Goal: Task Accomplishment & Management: Manage account settings

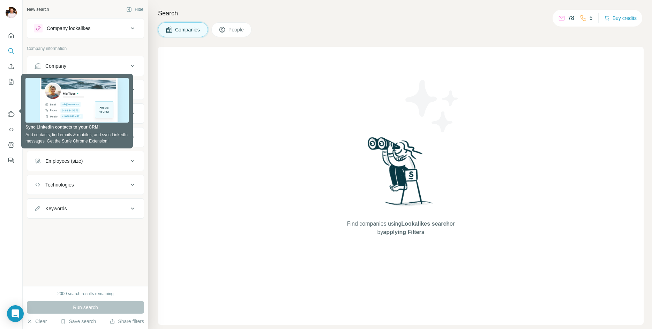
click at [103, 266] on div "New search Hide Company lookalikes Company information Company Industry HQ loca…" at bounding box center [86, 143] width 126 height 286
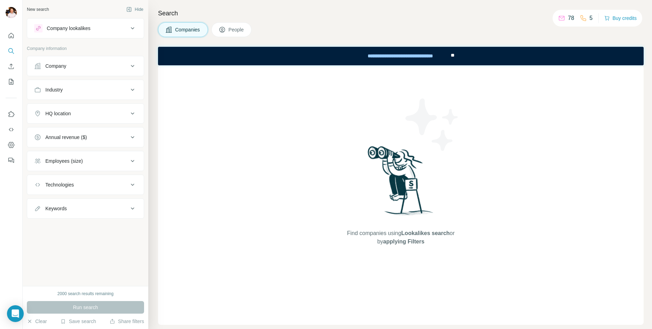
click at [112, 74] on button "Company" at bounding box center [85, 66] width 117 height 17
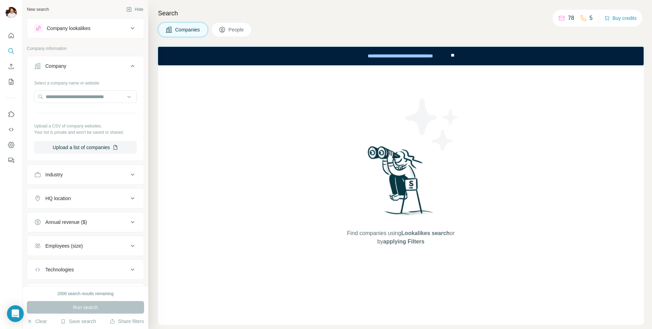
click at [119, 26] on div "Company lookalikes" at bounding box center [81, 28] width 94 height 8
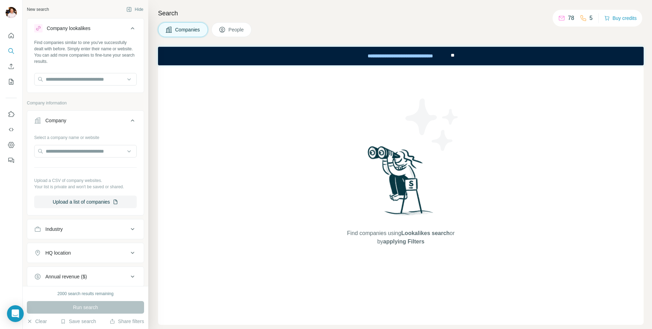
click at [232, 37] on div "Search Companies People Find companies using Lookalikes search or by applying F…" at bounding box center [400, 164] width 504 height 329
click at [233, 33] on button "People" at bounding box center [231, 29] width 40 height 15
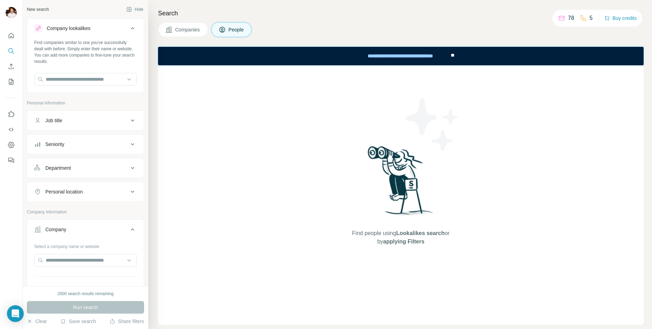
click at [180, 27] on span "Companies" at bounding box center [187, 29] width 25 height 7
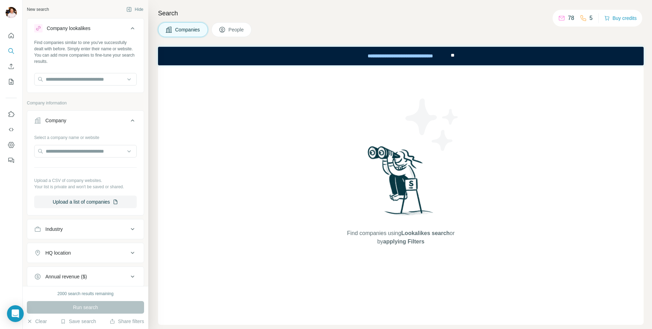
click at [442, 26] on div "Companies People" at bounding box center [401, 29] width 486 height 15
click at [568, 19] on p "78" at bounding box center [571, 18] width 6 height 8
click at [559, 16] on icon at bounding box center [561, 18] width 7 height 7
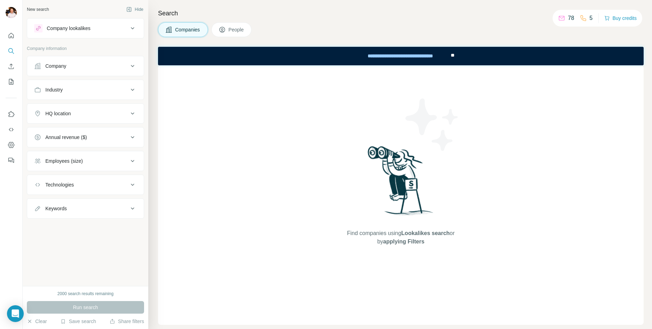
click at [129, 160] on icon at bounding box center [132, 161] width 8 height 8
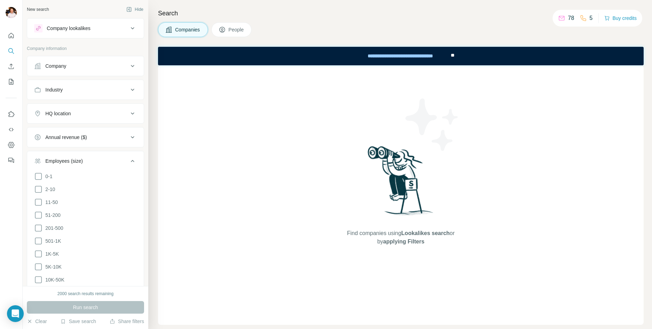
click at [126, 136] on div "Annual revenue ($)" at bounding box center [81, 137] width 94 height 7
click at [122, 114] on div "HQ location" at bounding box center [81, 113] width 94 height 7
click at [121, 82] on button "Industry" at bounding box center [85, 89] width 117 height 17
click at [121, 67] on div "Company" at bounding box center [81, 65] width 94 height 7
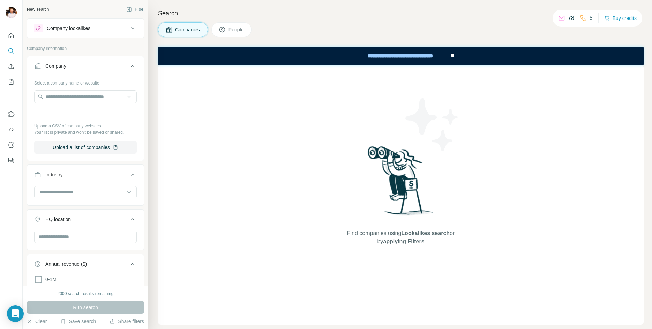
click at [107, 28] on div "Company lookalikes" at bounding box center [81, 28] width 94 height 8
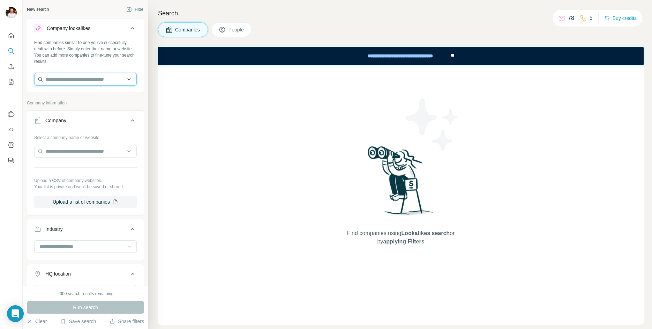
click at [91, 85] on input "text" at bounding box center [85, 79] width 103 height 13
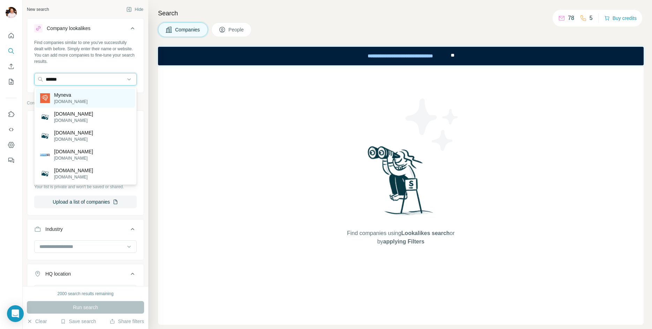
type input "******"
click at [102, 100] on div "Myneva [DOMAIN_NAME]" at bounding box center [85, 98] width 99 height 19
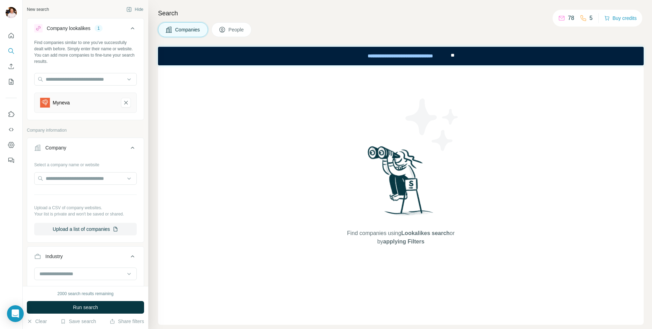
click at [235, 29] on span "People" at bounding box center [237, 29] width 16 height 7
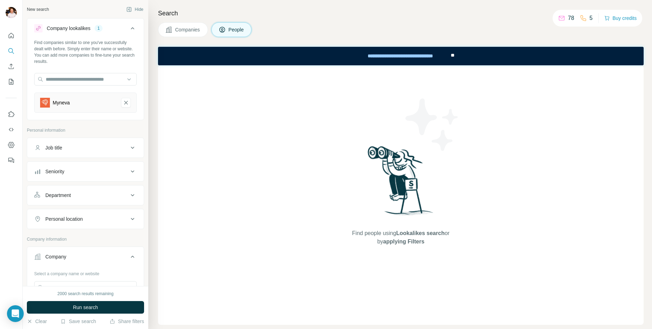
click at [120, 144] on div "Job title" at bounding box center [81, 147] width 94 height 7
click at [92, 169] on input "text" at bounding box center [78, 165] width 89 height 13
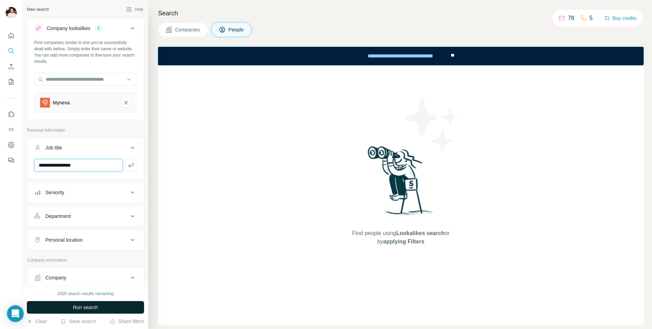
type input "**********"
click at [117, 310] on button "Run search" at bounding box center [85, 307] width 117 height 13
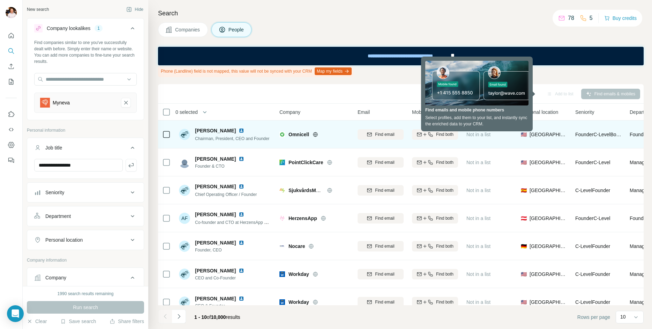
click at [170, 138] on icon at bounding box center [166, 134] width 8 height 8
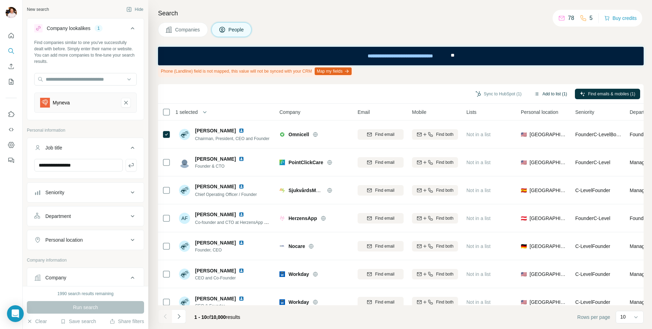
click at [551, 93] on button "Add to list (1)" at bounding box center [550, 94] width 43 height 10
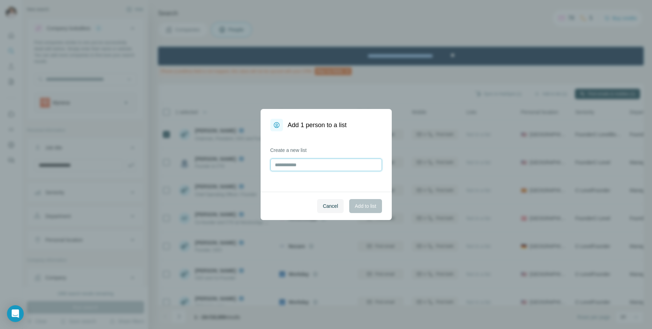
click at [311, 162] on input "text" at bounding box center [326, 164] width 112 height 13
type input "*********"
click at [361, 208] on span "Add to list" at bounding box center [365, 205] width 21 height 7
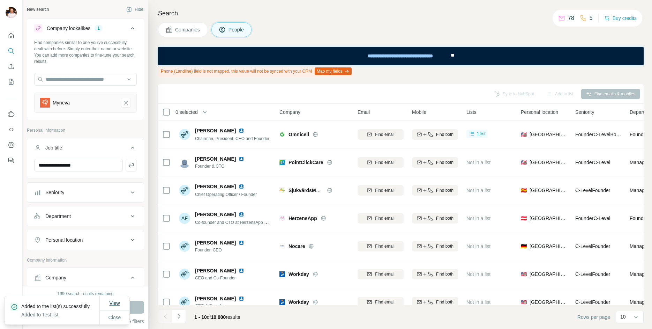
click at [119, 302] on span "View" at bounding box center [114, 302] width 10 height 7
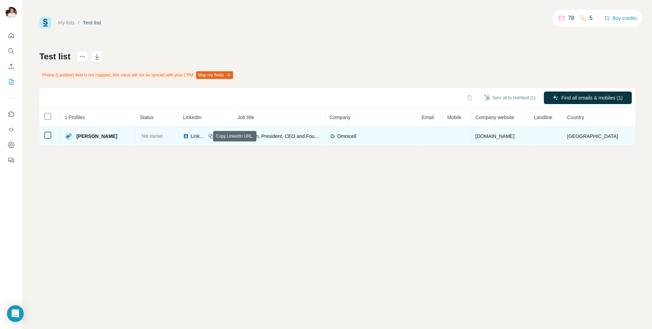
click at [208, 137] on icon at bounding box center [211, 136] width 6 height 6
click at [149, 136] on span "Not started" at bounding box center [152, 136] width 21 height 6
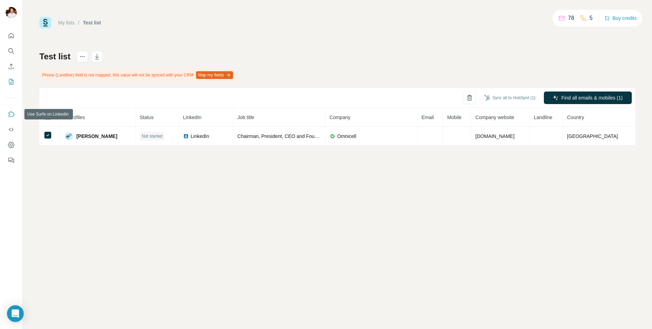
click at [11, 113] on icon "Use Surfe on LinkedIn" at bounding box center [11, 114] width 7 height 7
click at [11, 128] on icon "Use Surfe API" at bounding box center [11, 129] width 7 height 7
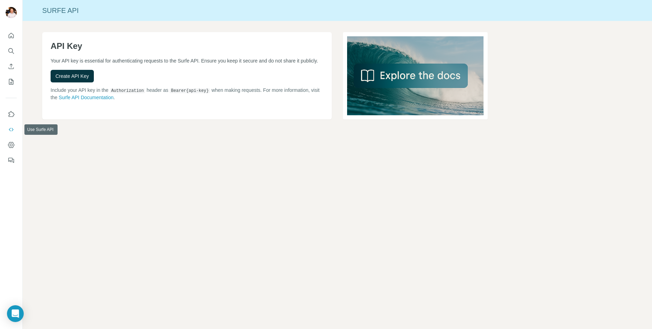
click at [11, 128] on icon "Use Surfe API" at bounding box center [11, 129] width 7 height 7
click at [14, 149] on button "Dashboard" at bounding box center [11, 145] width 11 height 13
click at [8, 65] on icon "Enrich CSV" at bounding box center [11, 66] width 7 height 7
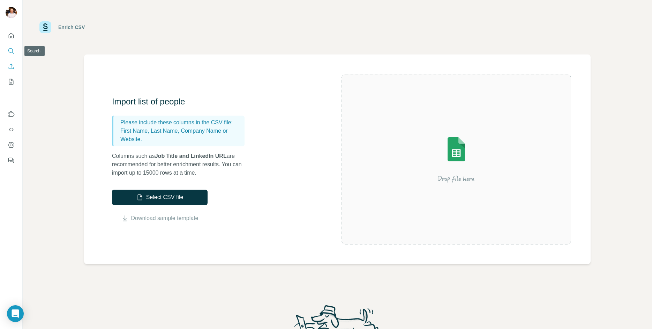
click at [13, 51] on icon "Search" at bounding box center [11, 50] width 7 height 7
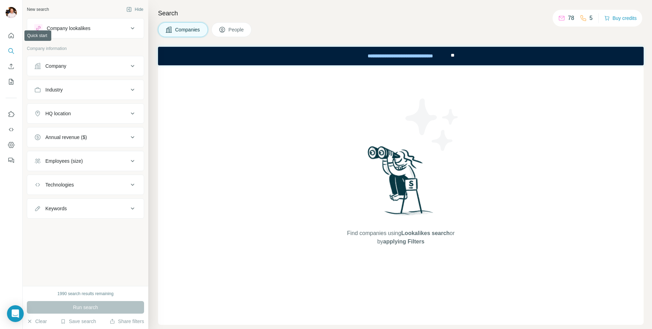
click at [7, 42] on nav at bounding box center [11, 58] width 11 height 59
click at [11, 37] on icon "Quick start" at bounding box center [11, 35] width 7 height 7
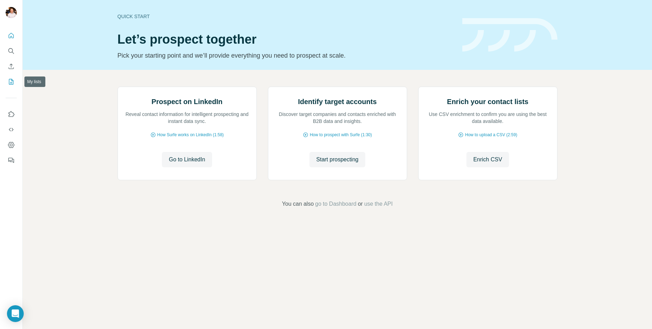
click at [13, 81] on icon "My lists" at bounding box center [11, 81] width 3 height 5
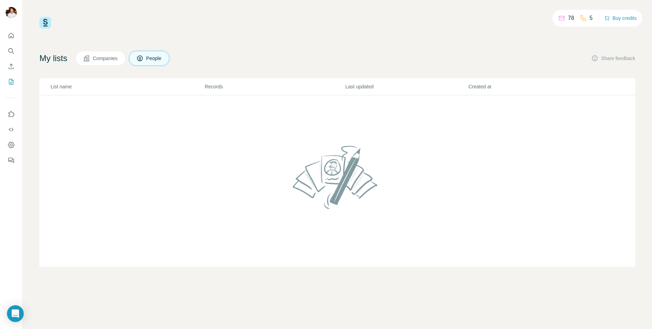
click at [100, 58] on span "Companies" at bounding box center [105, 58] width 25 height 7
click at [170, 55] on button "People" at bounding box center [149, 58] width 40 height 15
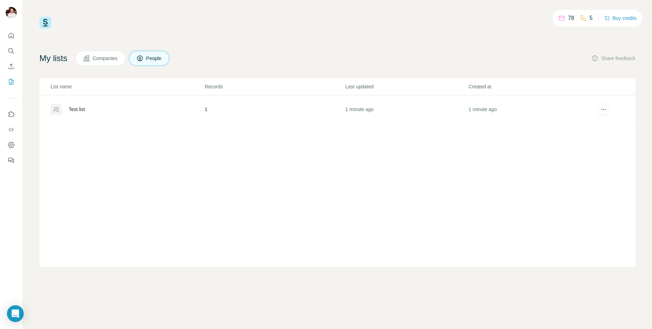
click at [78, 105] on div "Test list" at bounding box center [128, 109] width 154 height 11
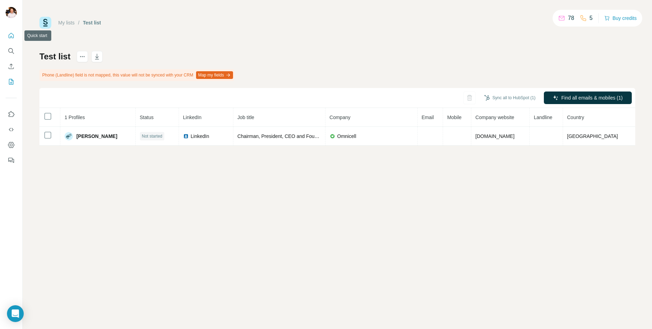
click at [12, 37] on icon "Quick start" at bounding box center [11, 35] width 5 height 5
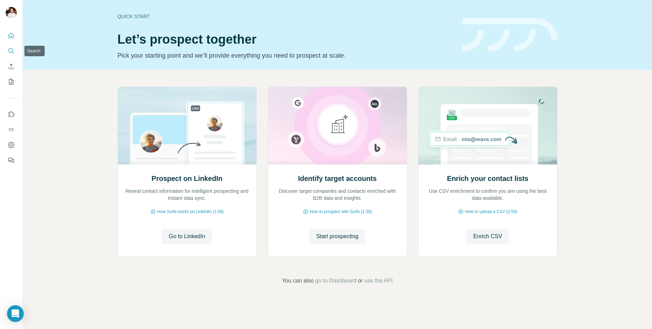
click at [10, 48] on icon "Search" at bounding box center [10, 50] width 5 height 5
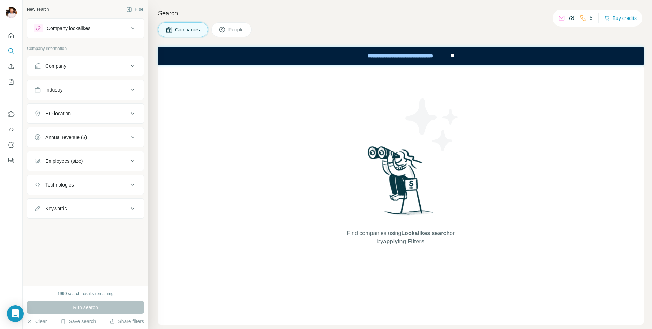
click at [132, 136] on icon at bounding box center [132, 137] width 3 height 2
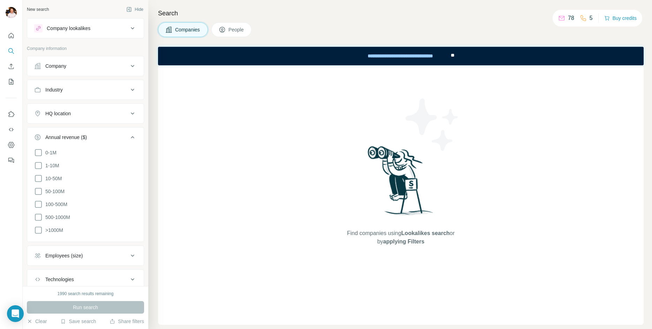
click at [132, 136] on icon at bounding box center [132, 137] width 8 height 8
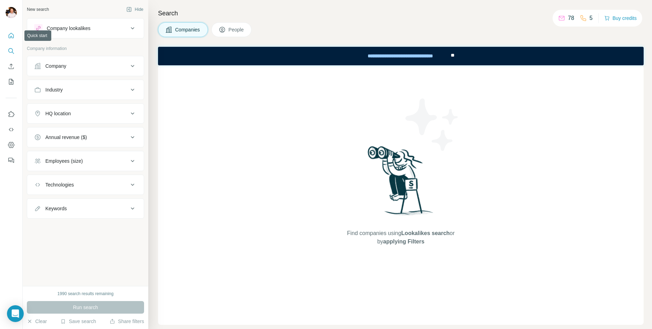
click at [10, 33] on icon "Quick start" at bounding box center [11, 35] width 5 height 5
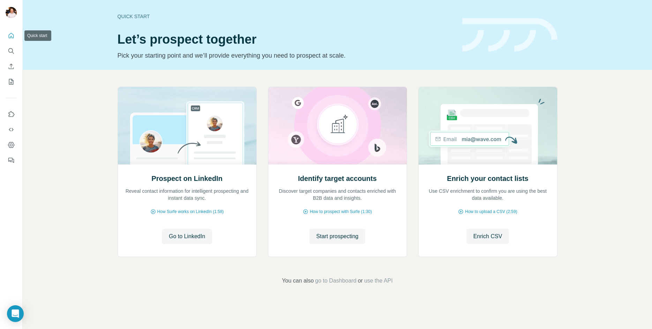
click at [10, 33] on icon "Quick start" at bounding box center [11, 35] width 5 height 5
click at [10, 77] on button "My lists" at bounding box center [11, 81] width 11 height 13
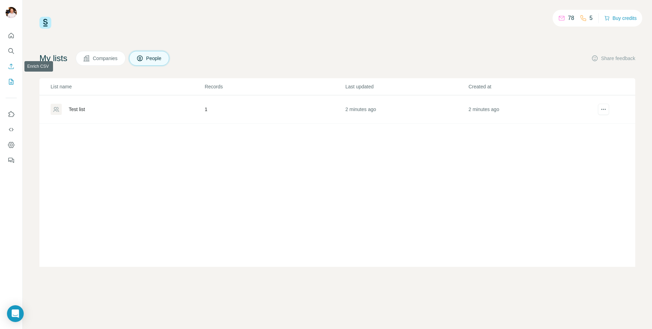
click at [12, 65] on icon "Enrich CSV" at bounding box center [11, 65] width 5 height 5
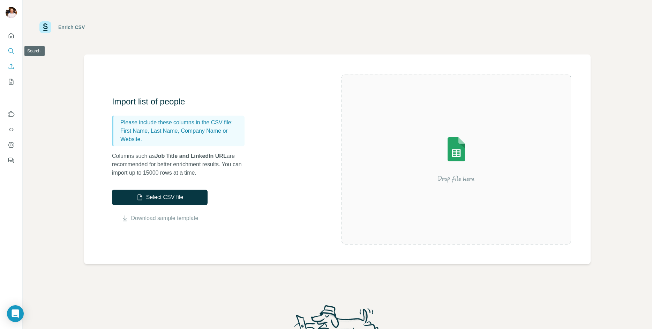
click at [11, 55] on button "Search" at bounding box center [11, 51] width 11 height 13
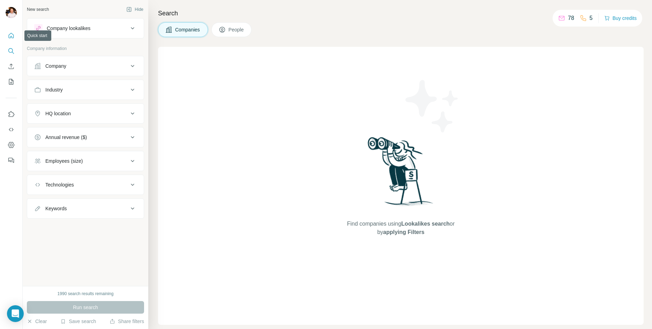
click at [13, 36] on icon "Quick start" at bounding box center [11, 35] width 7 height 7
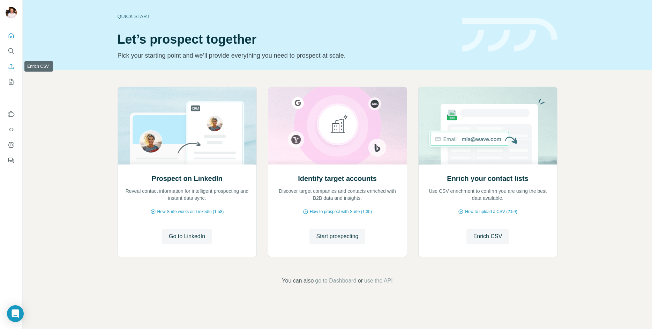
click at [16, 62] on button "Enrich CSV" at bounding box center [11, 66] width 11 height 13
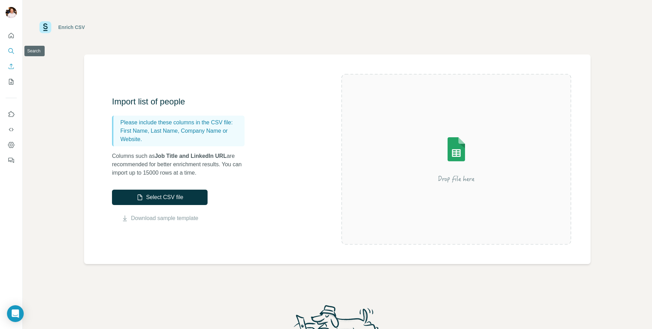
click at [16, 51] on button "Search" at bounding box center [11, 51] width 11 height 13
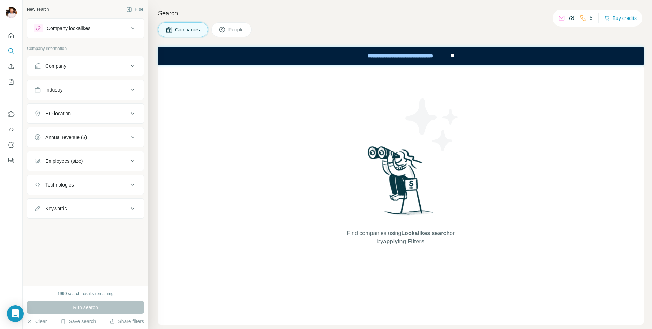
click at [132, 69] on icon at bounding box center [132, 66] width 8 height 8
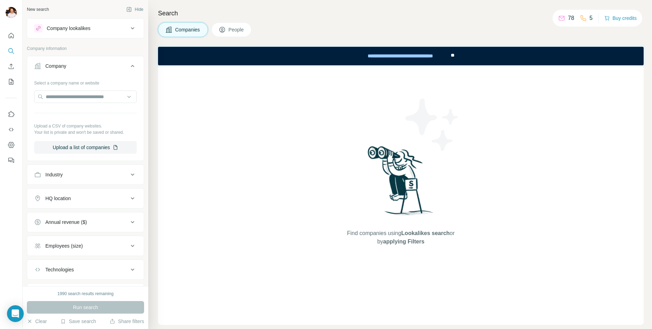
click at [132, 69] on icon at bounding box center [132, 66] width 8 height 8
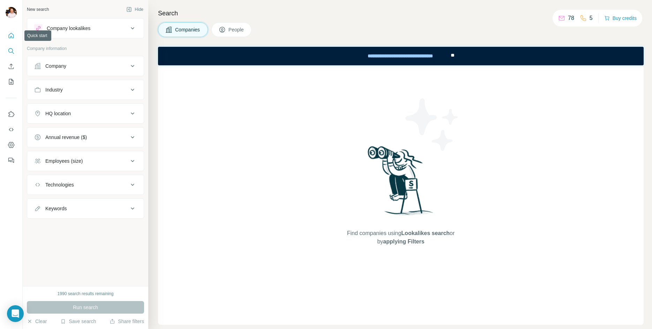
click at [9, 38] on icon "Quick start" at bounding box center [11, 35] width 5 height 5
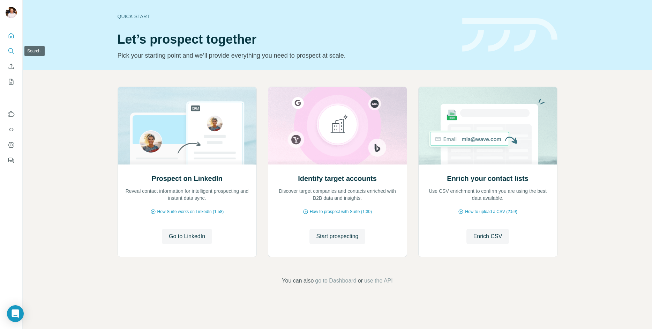
click at [9, 49] on icon "Search" at bounding box center [11, 50] width 7 height 7
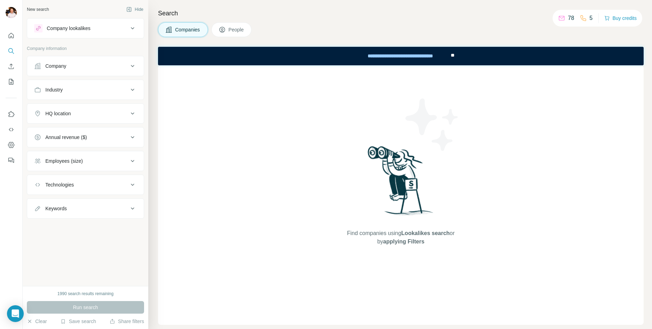
click at [236, 33] on button "People" at bounding box center [231, 29] width 40 height 15
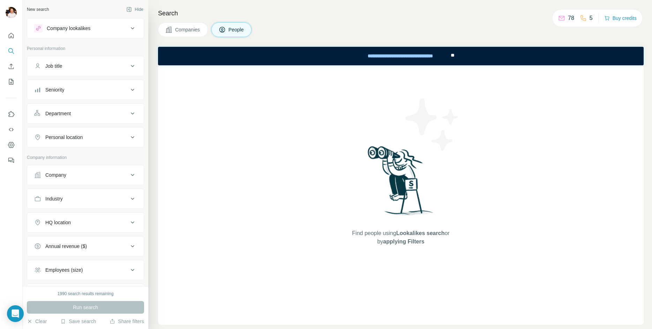
click at [96, 35] on button "Company lookalikes" at bounding box center [85, 28] width 117 height 17
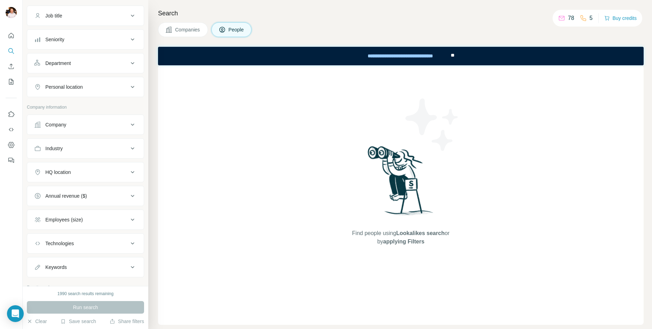
scroll to position [158, 0]
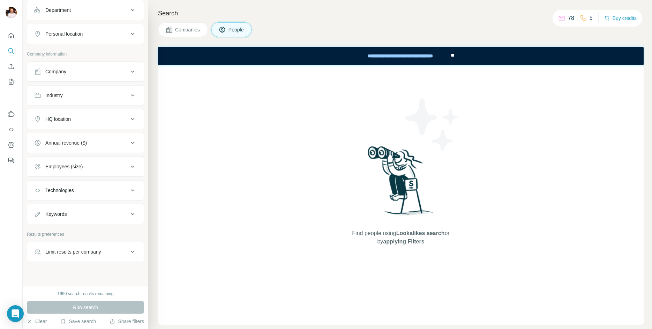
click at [106, 217] on button "Keywords" at bounding box center [85, 213] width 117 height 17
click at [106, 210] on div "Keywords" at bounding box center [81, 213] width 94 height 7
click at [111, 192] on div "Technologies" at bounding box center [81, 190] width 94 height 7
click at [110, 170] on div "Employees (size)" at bounding box center [81, 166] width 94 height 7
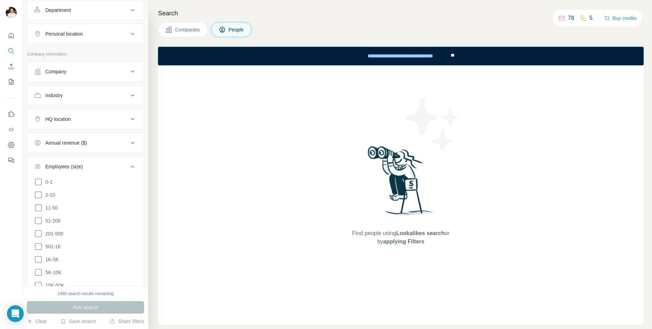
click at [110, 170] on div "Employees (size)" at bounding box center [81, 166] width 94 height 7
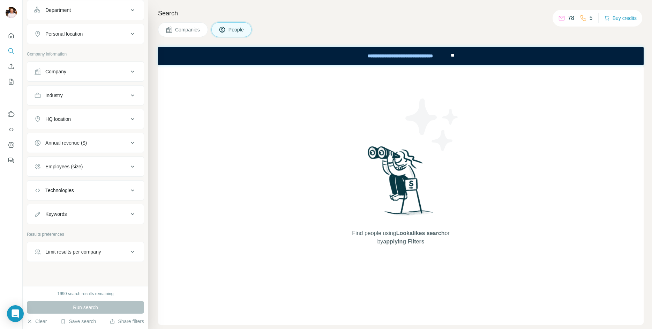
scroll to position [0, 0]
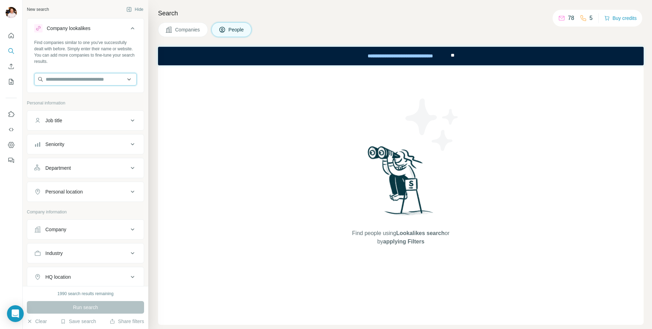
click at [99, 82] on input "text" at bounding box center [85, 79] width 103 height 13
click at [137, 104] on p "Personal information" at bounding box center [85, 103] width 117 height 6
click at [118, 119] on div "Job title" at bounding box center [81, 120] width 94 height 7
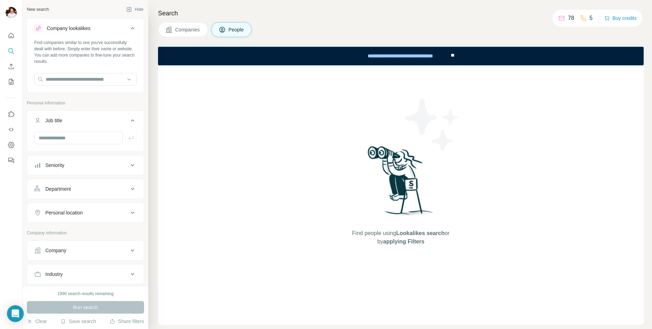
click at [118, 119] on div "Job title" at bounding box center [81, 120] width 94 height 7
click at [116, 143] on div "Seniority" at bounding box center [81, 144] width 94 height 7
click at [119, 165] on div "Department" at bounding box center [81, 167] width 94 height 7
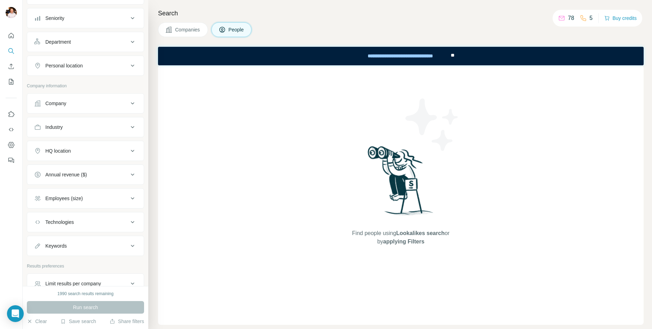
scroll to position [166, 0]
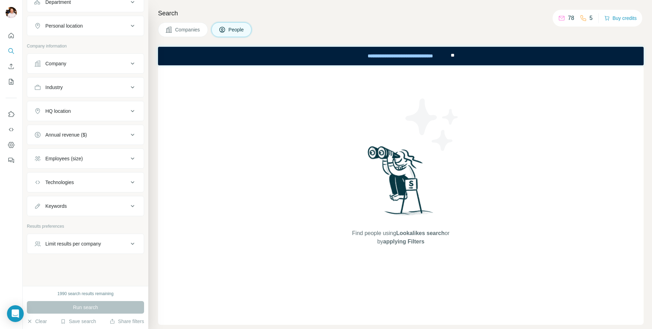
click at [126, 246] on div "Limit results per company" at bounding box center [81, 243] width 94 height 7
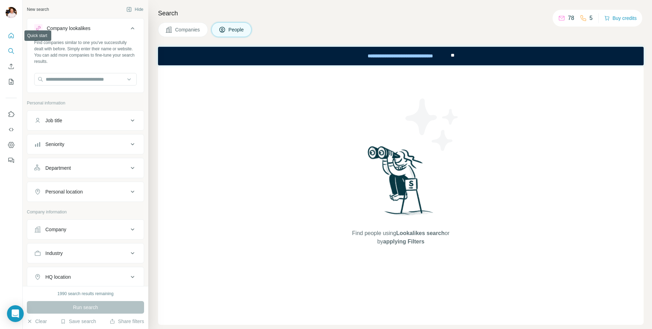
click at [9, 33] on icon "Quick start" at bounding box center [11, 35] width 7 height 7
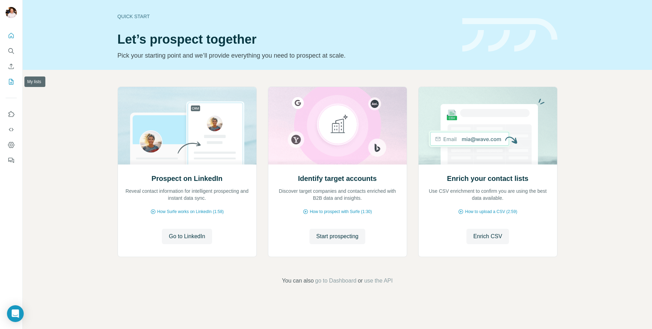
click at [10, 77] on button "My lists" at bounding box center [11, 81] width 11 height 13
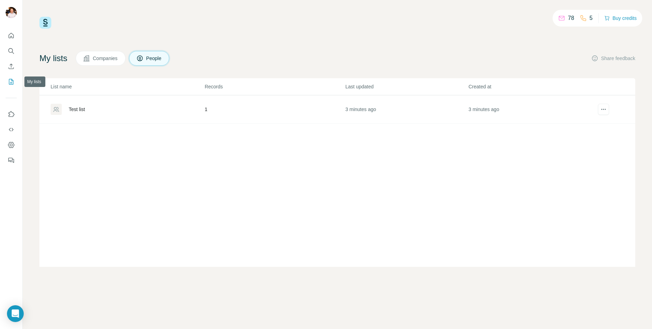
click at [9, 83] on icon "My lists" at bounding box center [11, 81] width 7 height 7
click at [12, 66] on icon "Enrich CSV" at bounding box center [11, 66] width 7 height 7
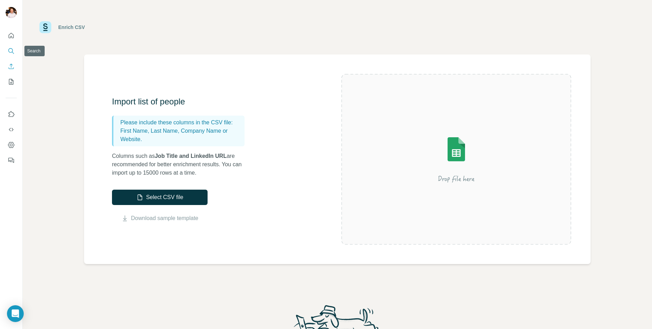
click at [11, 51] on icon "Search" at bounding box center [11, 50] width 7 height 7
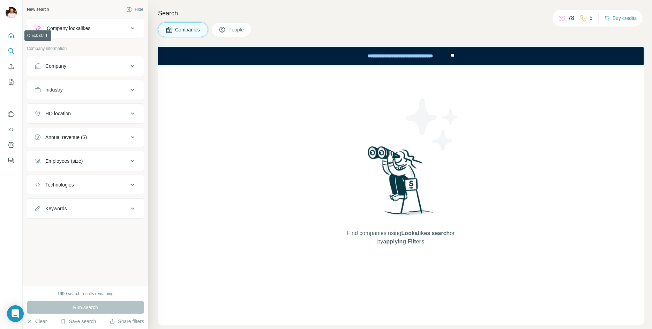
click at [11, 35] on icon "Quick start" at bounding box center [11, 35] width 7 height 7
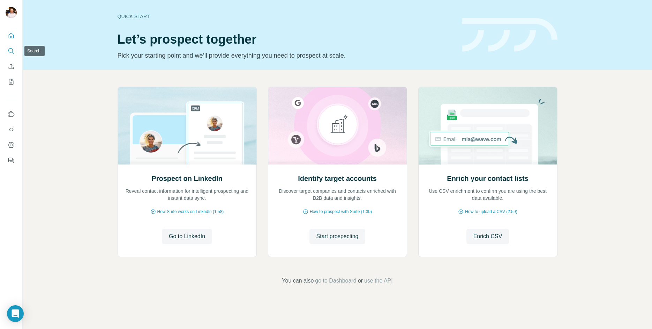
click at [10, 53] on icon "Search" at bounding box center [11, 50] width 7 height 7
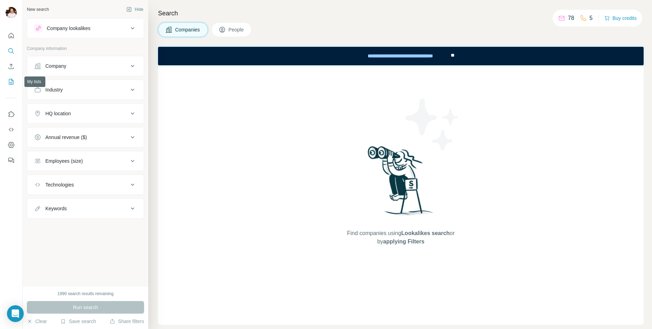
click at [10, 83] on icon "My lists" at bounding box center [11, 81] width 7 height 7
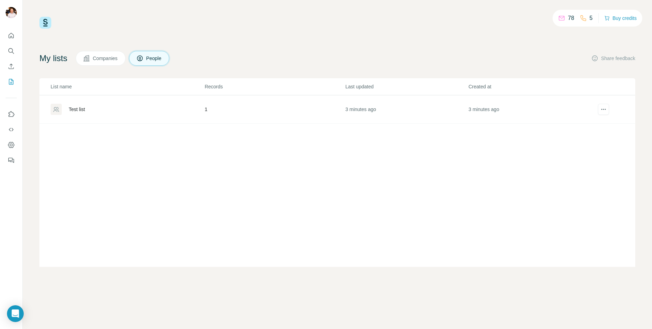
click at [77, 110] on div "Test list" at bounding box center [77, 109] width 16 height 7
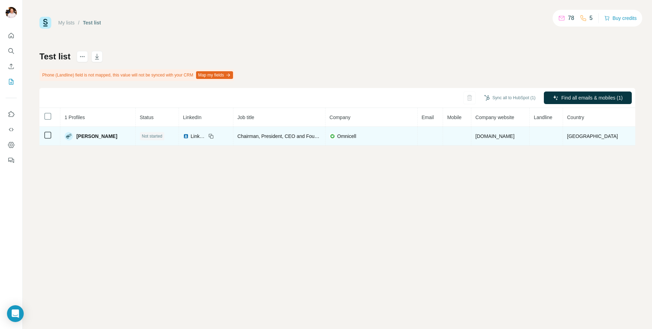
click at [97, 138] on span "[PERSON_NAME]" at bounding box center [96, 136] width 41 height 7
click at [159, 134] on span "Not started" at bounding box center [152, 136] width 21 height 6
click at [270, 135] on span "Chairman, President, CEO and Founder" at bounding box center [281, 136] width 87 height 6
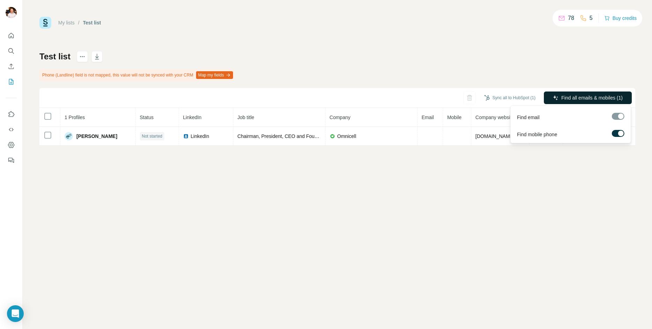
click at [596, 96] on span "Find all emails & mobiles (1)" at bounding box center [591, 97] width 61 height 7
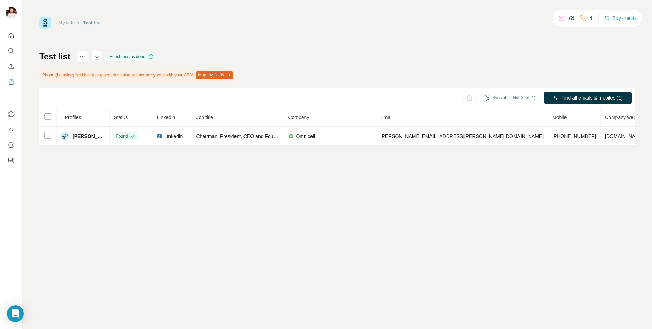
click at [218, 75] on button "Map my fields" at bounding box center [214, 75] width 37 height 8
click at [228, 260] on div "My lists / Test list 78 4 Buy credits Test list Enrichment is done Phone (Landl…" at bounding box center [337, 164] width 629 height 329
click at [423, 209] on div "My lists / Test list 78 4 Buy credits Test list Enrichment is done Phone (Landl…" at bounding box center [337, 164] width 629 height 329
click at [10, 48] on icon "Search" at bounding box center [10, 50] width 5 height 5
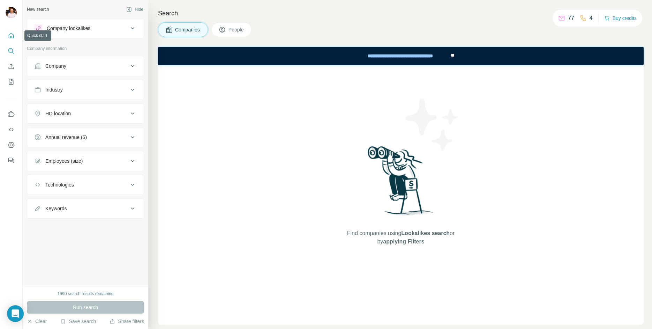
click at [12, 35] on icon "Quick start" at bounding box center [11, 35] width 7 height 7
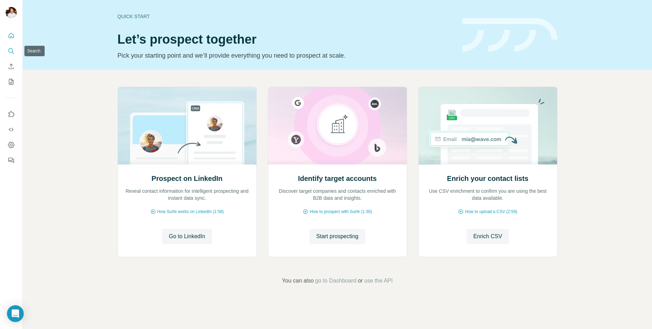
click at [12, 50] on icon "Search" at bounding box center [11, 50] width 7 height 7
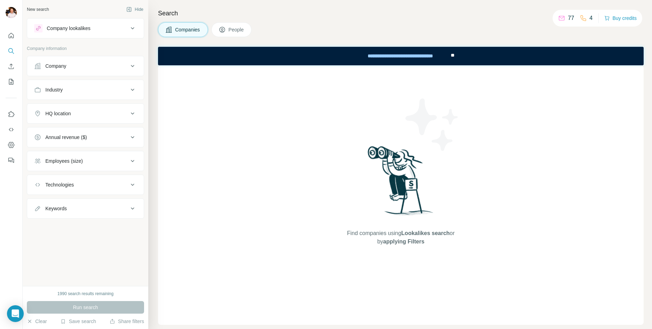
click at [130, 157] on icon at bounding box center [132, 161] width 8 height 8
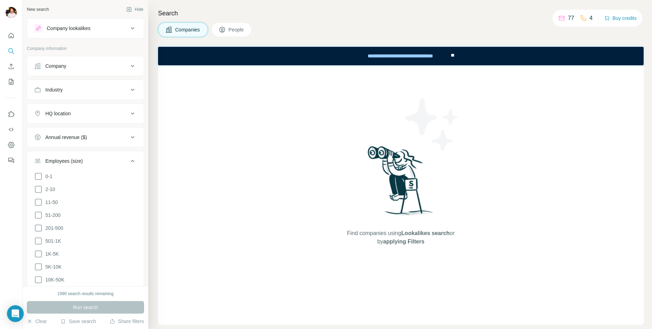
click at [128, 162] on icon at bounding box center [132, 161] width 8 height 8
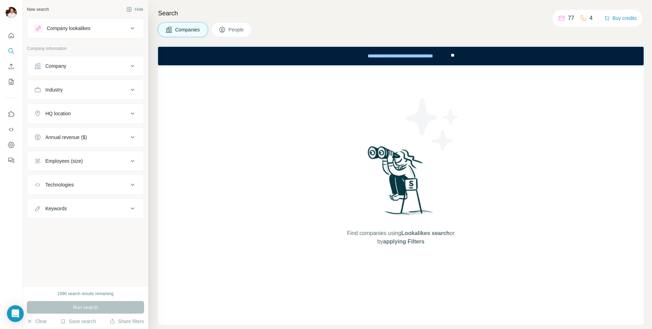
click at [135, 134] on icon at bounding box center [132, 137] width 8 height 8
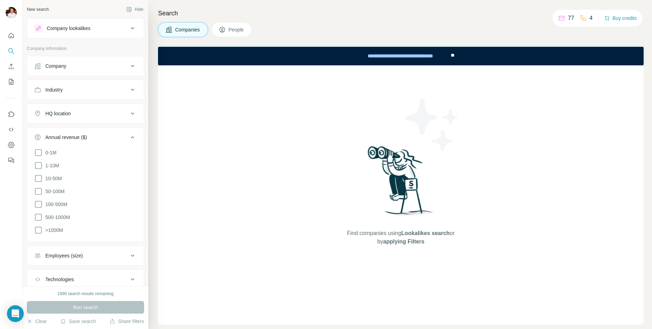
click at [135, 134] on icon at bounding box center [132, 137] width 8 height 8
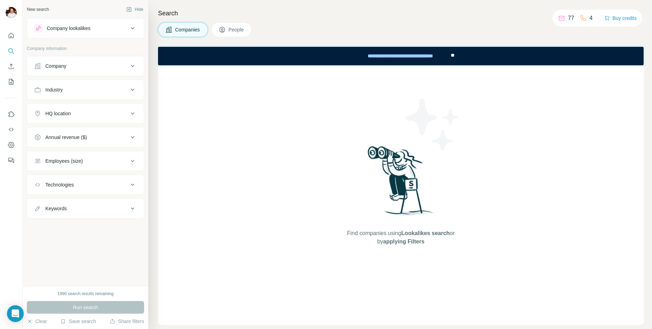
click at [134, 120] on button "HQ location" at bounding box center [85, 113] width 117 height 17
click at [132, 111] on icon at bounding box center [132, 113] width 8 height 8
click at [135, 92] on icon at bounding box center [132, 89] width 8 height 8
click at [131, 88] on icon at bounding box center [132, 89] width 8 height 8
click at [133, 70] on button "Company" at bounding box center [85, 66] width 117 height 17
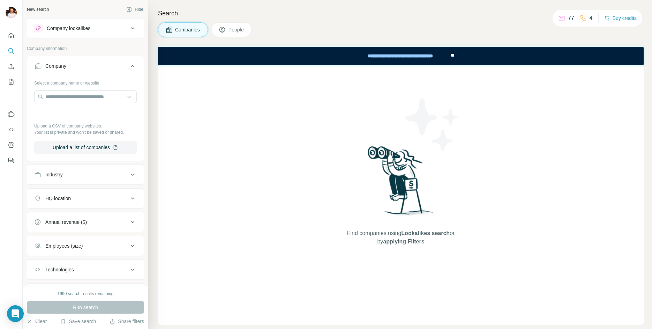
click at [133, 70] on button "Company" at bounding box center [85, 68] width 117 height 20
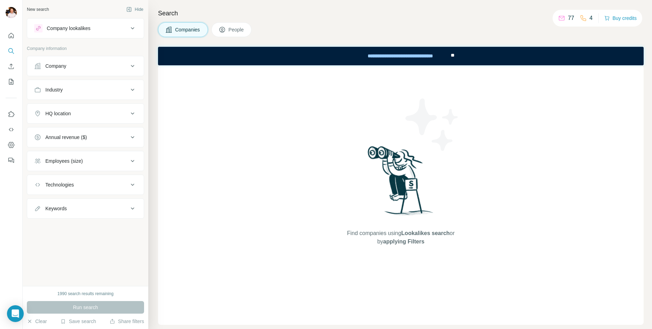
click at [334, 188] on div "Find companies using Lookalikes search or by applying Filters" at bounding box center [401, 194] width 486 height 259
click at [590, 17] on p "4" at bounding box center [591, 18] width 3 height 8
click at [561, 20] on icon at bounding box center [561, 18] width 7 height 7
click at [98, 273] on div "New search Hide Company lookalikes Company information Company Industry HQ loca…" at bounding box center [86, 143] width 126 height 286
click at [127, 159] on div "Employees (size)" at bounding box center [81, 160] width 94 height 7
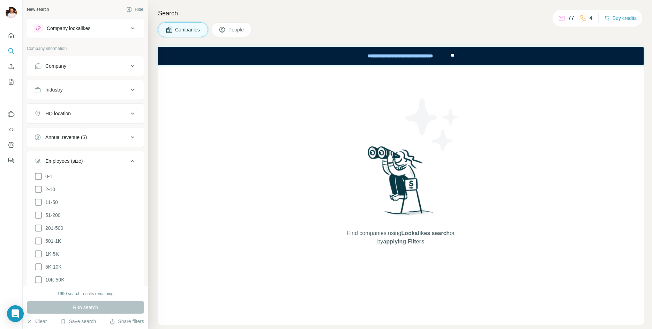
click at [127, 159] on div "Employees (size)" at bounding box center [81, 160] width 94 height 7
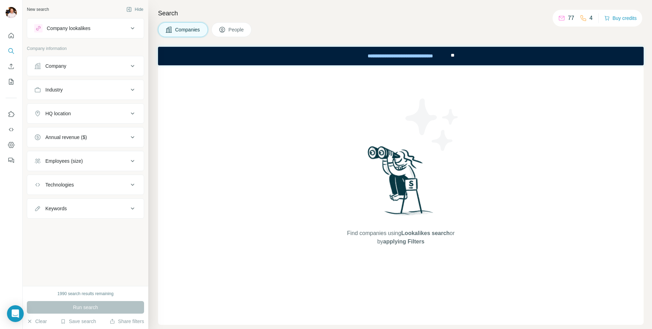
click at [118, 130] on button "Annual revenue ($)" at bounding box center [85, 137] width 117 height 17
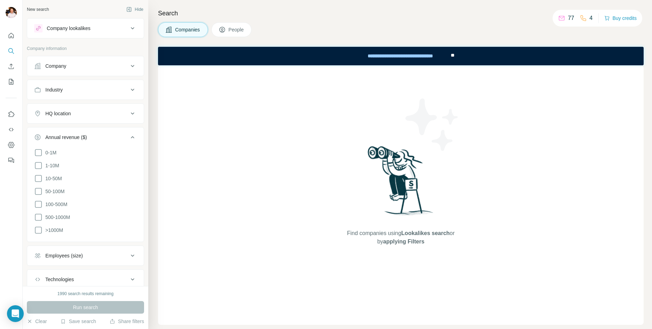
click at [118, 138] on div "Annual revenue ($)" at bounding box center [81, 137] width 94 height 7
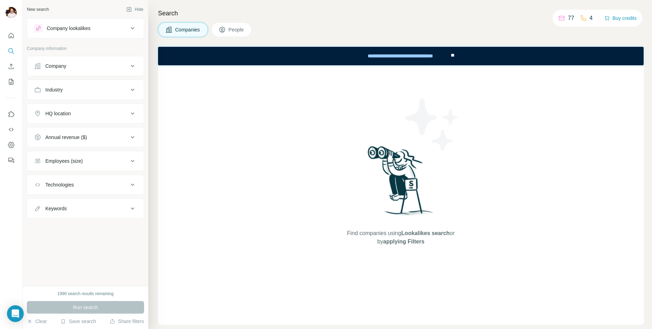
click at [116, 114] on div "HQ location" at bounding box center [81, 113] width 94 height 7
click at [118, 109] on button "HQ location" at bounding box center [85, 115] width 117 height 20
click at [126, 86] on div "Industry" at bounding box center [81, 89] width 94 height 7
click at [118, 92] on div "Industry" at bounding box center [81, 89] width 94 height 7
click at [234, 27] on span "People" at bounding box center [237, 29] width 16 height 7
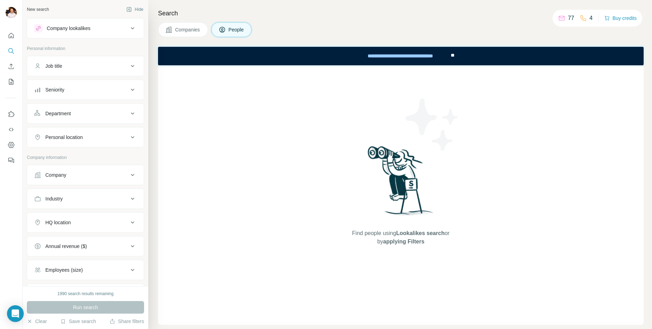
click at [187, 29] on span "Companies" at bounding box center [187, 29] width 25 height 7
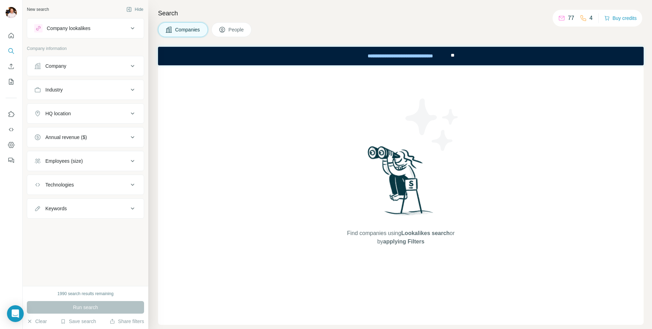
click at [229, 25] on button "People" at bounding box center [231, 29] width 40 height 15
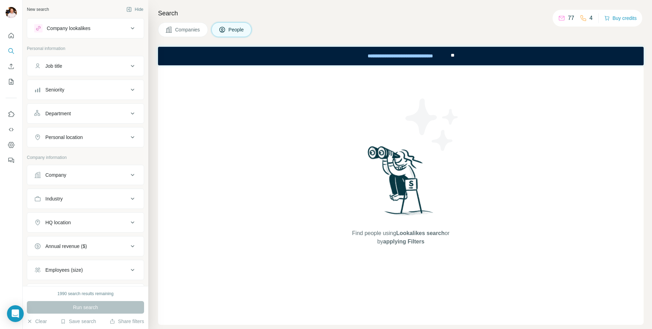
click at [124, 68] on div "Job title" at bounding box center [81, 65] width 94 height 7
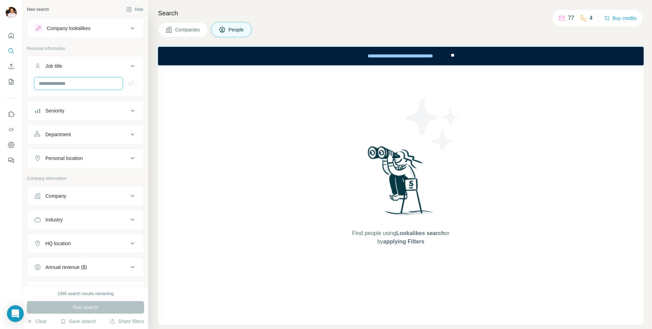
click at [96, 85] on input "text" at bounding box center [78, 83] width 89 height 13
click at [119, 31] on div "Company lookalikes" at bounding box center [81, 28] width 94 height 8
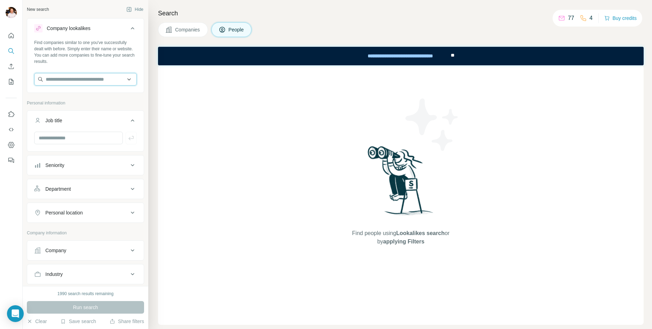
click at [70, 74] on input "text" at bounding box center [85, 79] width 103 height 13
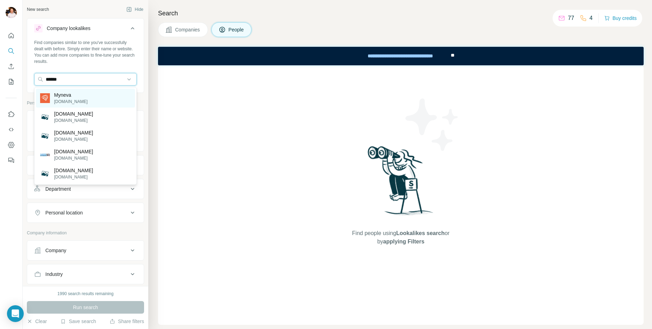
type input "******"
click at [113, 100] on div "Myneva [DOMAIN_NAME]" at bounding box center [85, 98] width 99 height 19
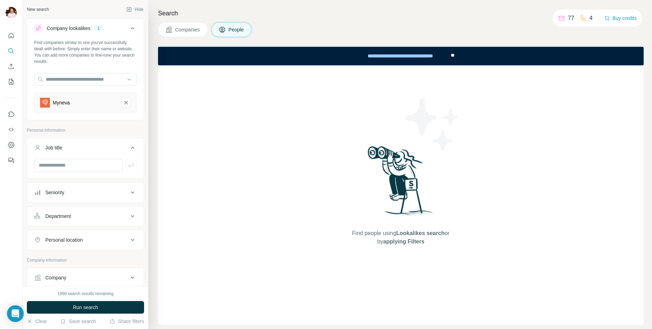
scroll to position [125, 0]
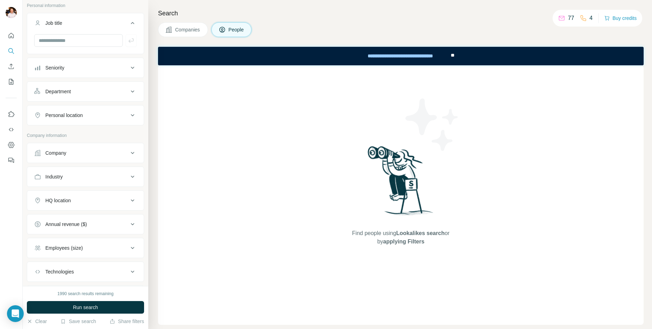
click at [110, 67] on div "Seniority" at bounding box center [81, 67] width 94 height 7
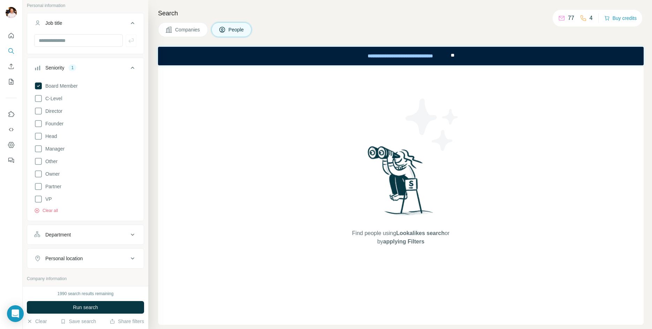
click at [149, 96] on div "Search Companies People Find people using Lookalikes search or by applying Filt…" at bounding box center [400, 164] width 504 height 329
click at [89, 306] on span "Run search" at bounding box center [85, 307] width 25 height 7
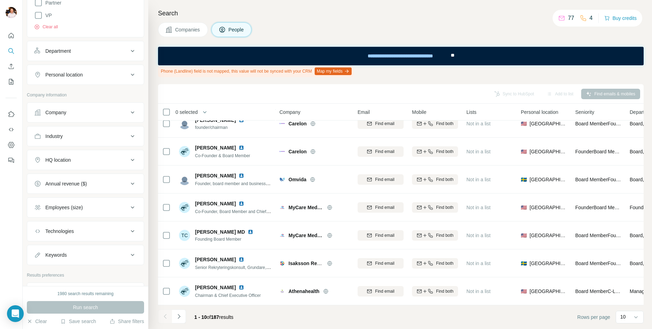
scroll to position [306, 0]
click at [108, 233] on div "Technologies" at bounding box center [81, 232] width 94 height 7
click at [120, 229] on button "Technologies" at bounding box center [85, 234] width 117 height 20
click at [120, 205] on button "Employees (size)" at bounding box center [85, 209] width 117 height 17
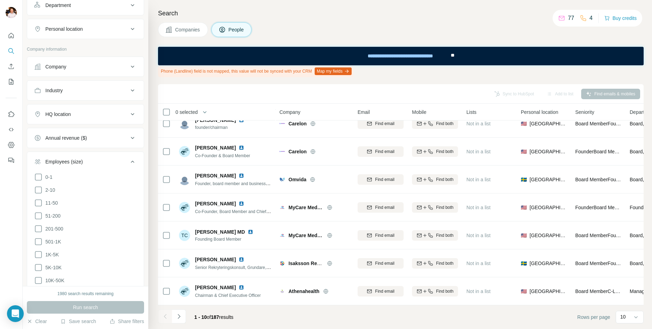
scroll to position [354, 0]
click at [36, 224] on icon at bounding box center [38, 227] width 7 height 7
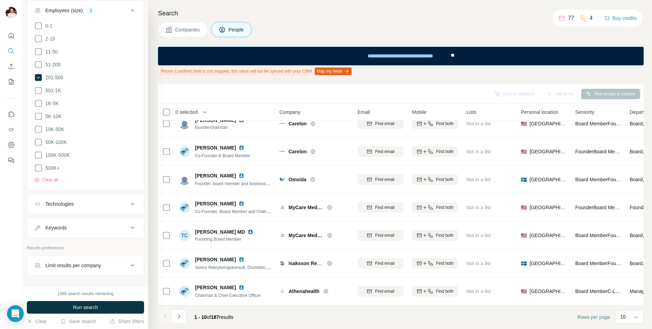
scroll to position [502, 0]
click at [101, 266] on div "Limit results per company" at bounding box center [73, 267] width 56 height 7
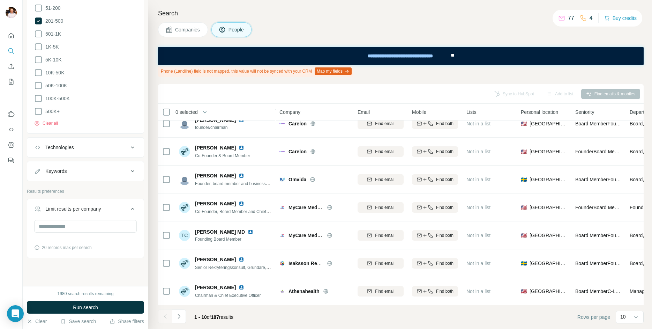
click at [107, 205] on div "Limit results per company" at bounding box center [81, 208] width 94 height 7
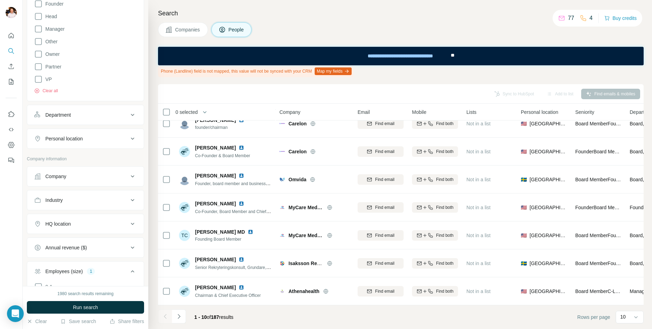
scroll to position [522, 0]
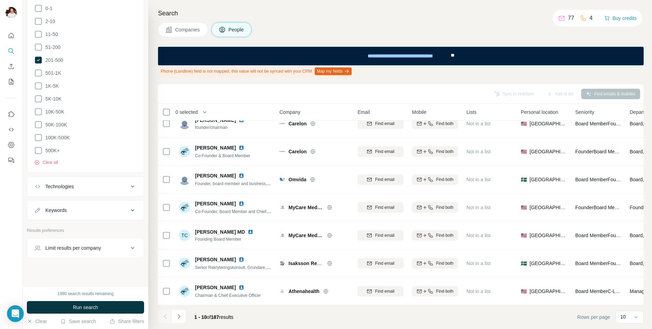
click at [104, 207] on div "Keywords" at bounding box center [81, 210] width 94 height 7
click at [90, 223] on input "text" at bounding box center [78, 227] width 89 height 13
type input "**********"
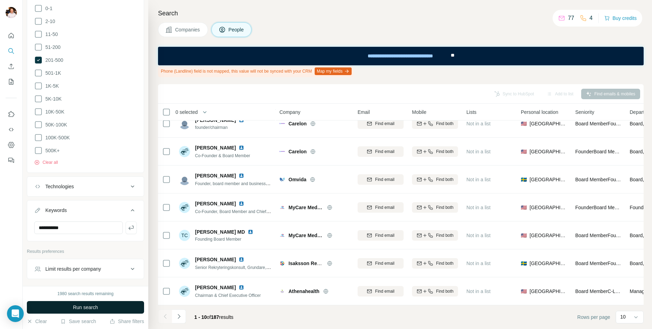
click at [98, 306] on span "Run search" at bounding box center [85, 307] width 25 height 7
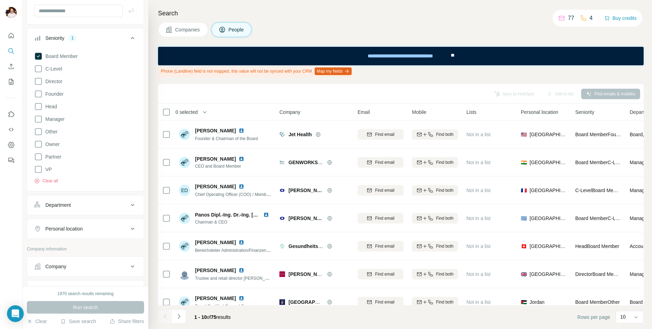
scroll to position [300, 0]
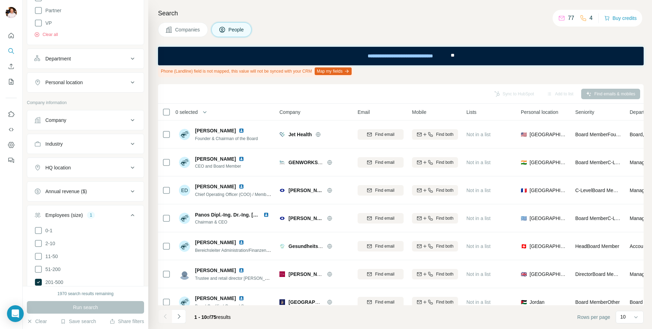
click at [123, 171] on div "HQ location" at bounding box center [81, 167] width 94 height 7
click at [110, 184] on input "text" at bounding box center [85, 185] width 103 height 13
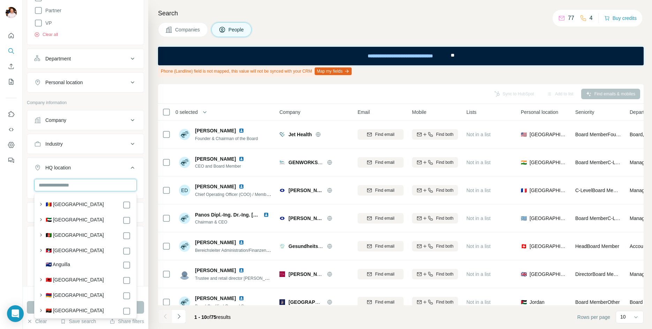
type input "*"
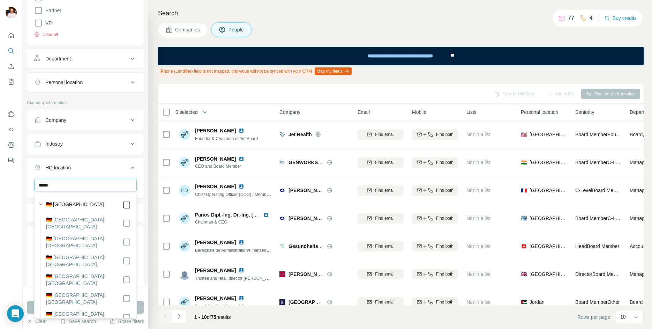
type input "*****"
click at [145, 215] on div "**********" at bounding box center [86, 143] width 126 height 286
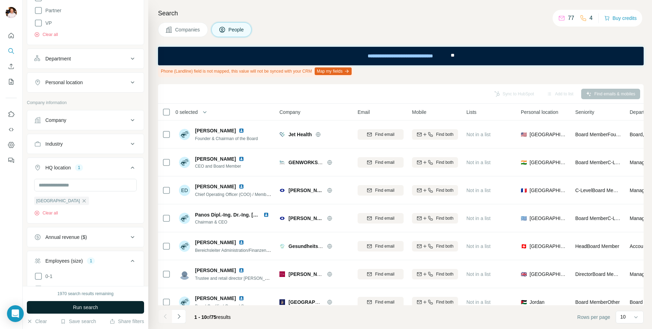
click at [108, 312] on button "Run search" at bounding box center [85, 307] width 117 height 13
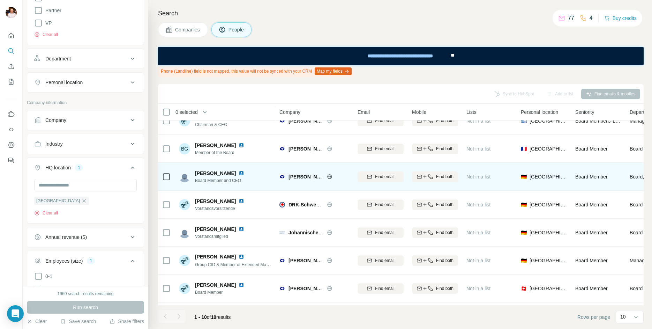
scroll to position [35, 0]
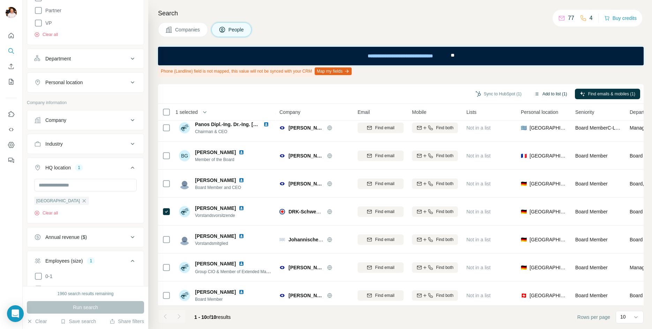
click at [545, 92] on button "Add to list (1)" at bounding box center [550, 94] width 43 height 10
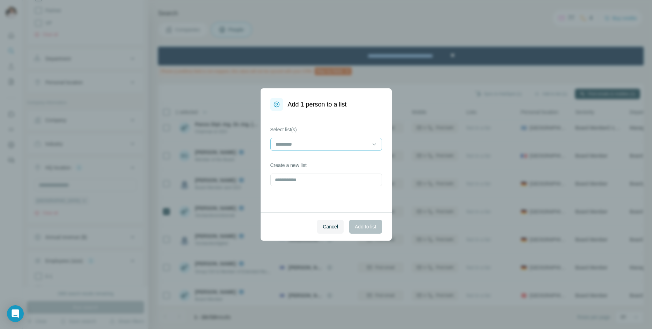
click at [324, 146] on input at bounding box center [322, 144] width 94 height 8
click at [317, 163] on div "Test list" at bounding box center [326, 159] width 100 height 7
click at [367, 229] on span "Add to list" at bounding box center [365, 226] width 21 height 7
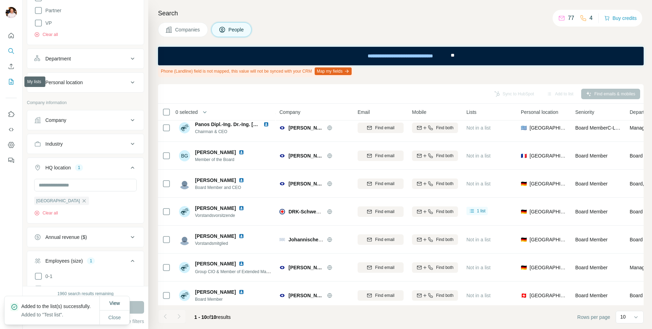
click at [9, 80] on icon "My lists" at bounding box center [11, 82] width 5 height 6
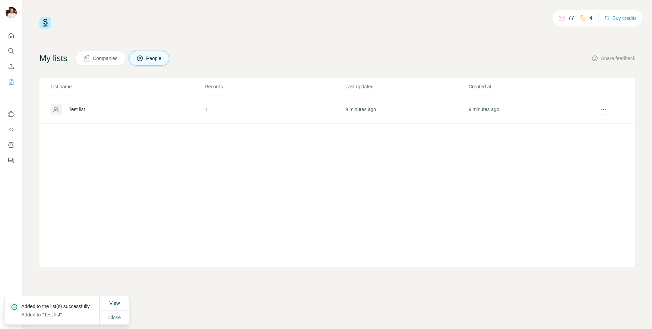
click at [138, 112] on div "Test list" at bounding box center [128, 109] width 154 height 11
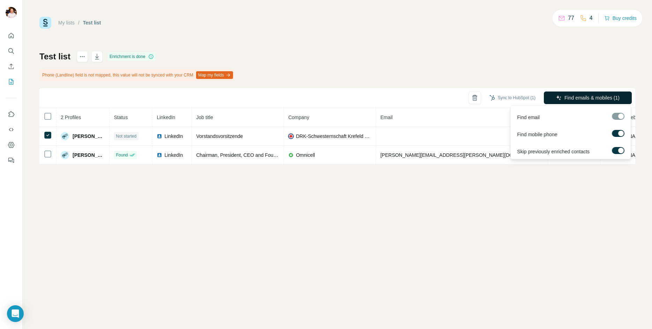
click at [576, 102] on button "Find emails & mobiles (1)" at bounding box center [588, 97] width 88 height 13
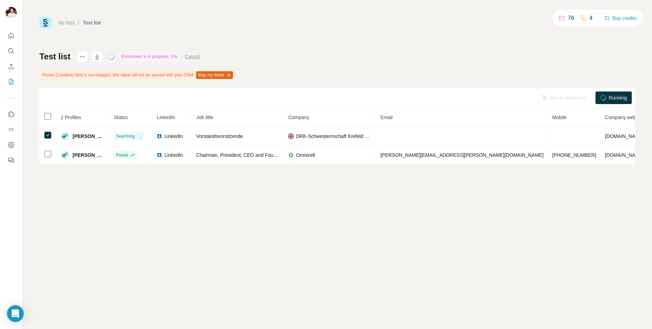
click at [356, 223] on div "My lists / Test list 76 4 Buy credits Test list Enrichment is in progress: 0% C…" at bounding box center [337, 164] width 629 height 329
click at [439, 68] on div "Test list Enrichment is in progress: 0% Cancel Phone (Landline) field is not ma…" at bounding box center [337, 107] width 596 height 113
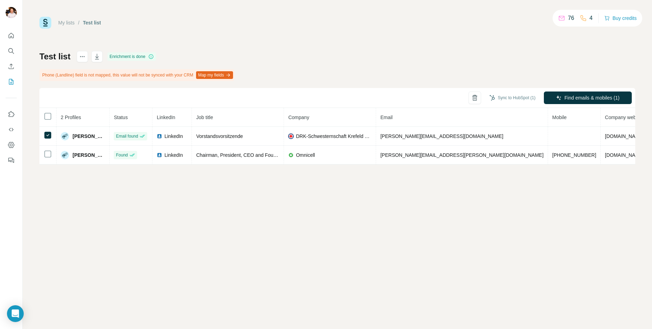
click at [339, 226] on div "My lists / Test list 76 4 Buy credits Test list Enrichment is done Phone (Landl…" at bounding box center [337, 164] width 629 height 329
click at [407, 75] on div "Test list Enrichment is done Phone (Landline) field is not mapped, this value w…" at bounding box center [337, 107] width 596 height 113
click at [12, 51] on icon "Search" at bounding box center [11, 50] width 7 height 7
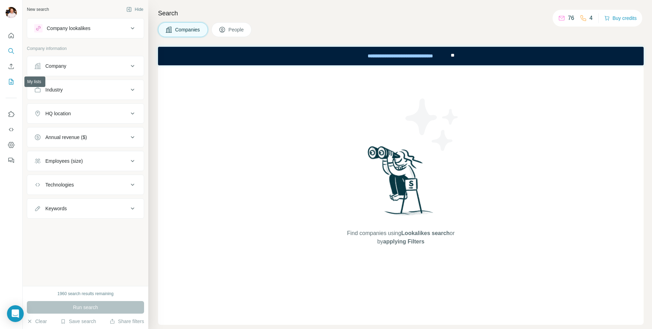
click at [11, 82] on icon "My lists" at bounding box center [11, 81] width 7 height 7
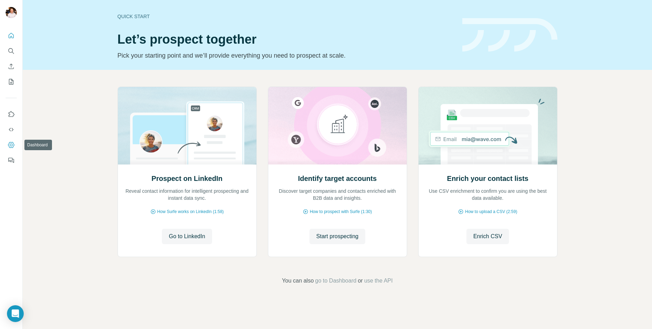
click at [10, 142] on icon "Dashboard" at bounding box center [11, 144] width 7 height 7
click at [9, 126] on icon "Use Surfe API" at bounding box center [11, 129] width 7 height 7
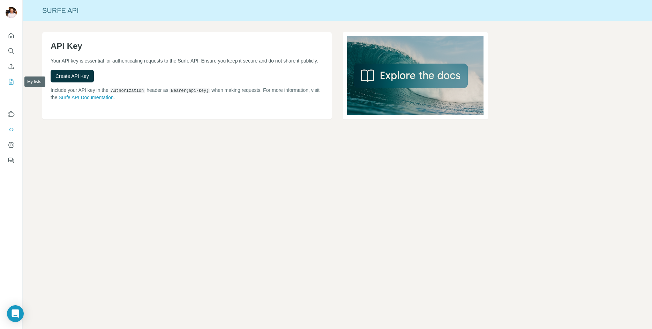
click at [9, 81] on icon "My lists" at bounding box center [11, 82] width 5 height 6
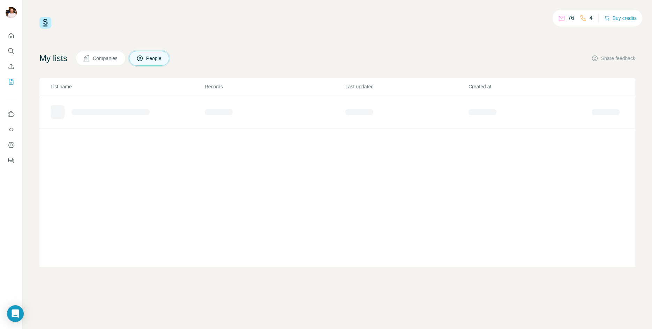
click at [105, 65] on button "Companies" at bounding box center [101, 58] width 50 height 15
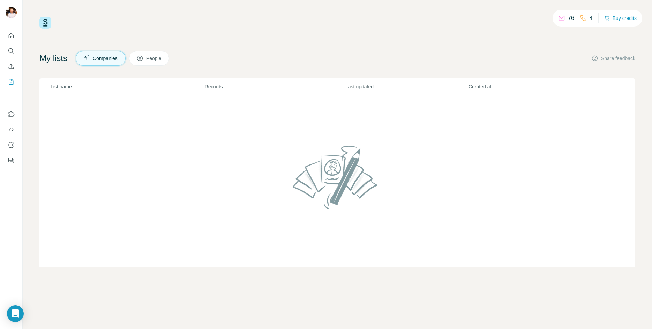
click at [157, 64] on button "People" at bounding box center [149, 58] width 40 height 15
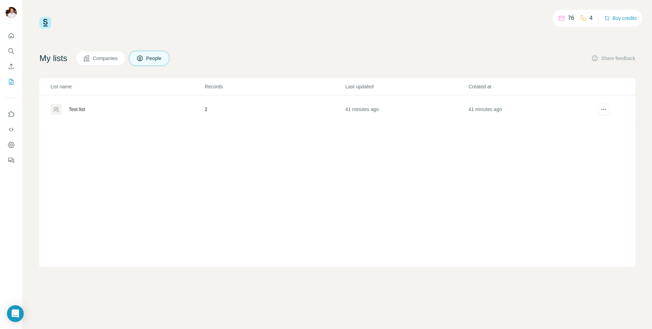
click at [84, 114] on div "Test list" at bounding box center [128, 109] width 154 height 11
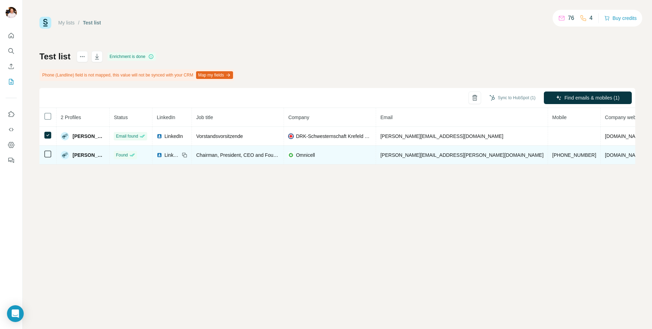
click at [51, 156] on icon at bounding box center [48, 154] width 8 height 8
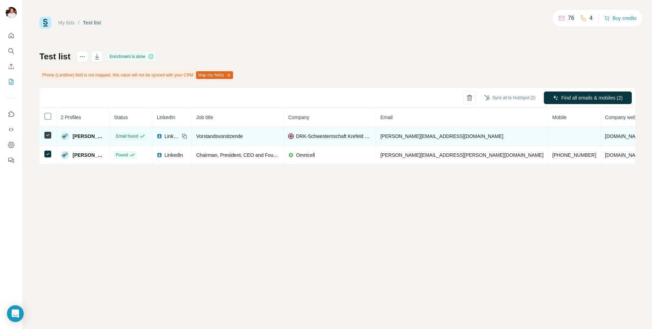
click at [50, 140] on td at bounding box center [47, 136] width 17 height 19
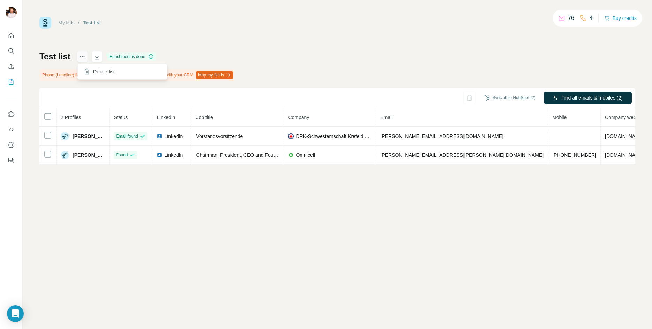
click at [82, 57] on icon "actions" at bounding box center [82, 56] width 7 height 7
click at [558, 15] on icon at bounding box center [561, 18] width 7 height 7
click at [618, 17] on button "Buy credits" at bounding box center [620, 18] width 32 height 10
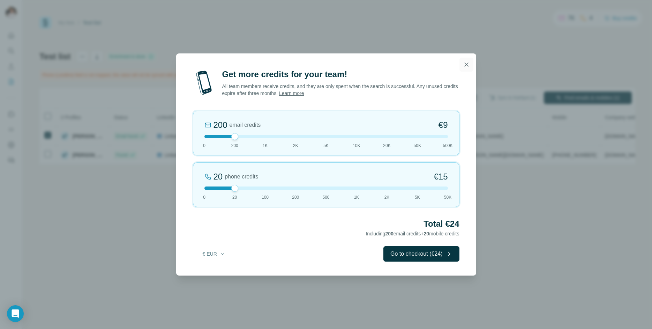
click at [466, 62] on icon "button" at bounding box center [466, 64] width 7 height 7
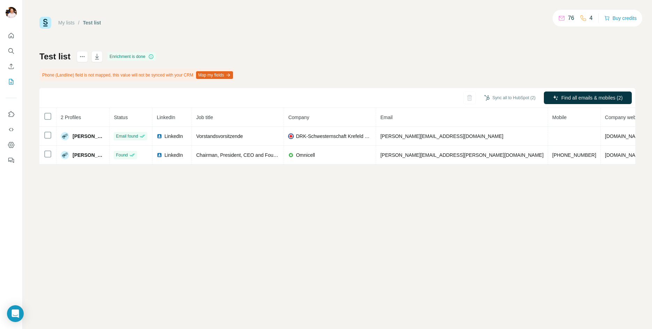
click at [362, 47] on div "My lists / Test list 76 4 Buy credits Test list Enrichment is done Phone (Landl…" at bounding box center [337, 91] width 596 height 148
click at [424, 79] on div "Test list Enrichment is done Phone (Landline) field is not mapped, this value w…" at bounding box center [337, 107] width 596 height 113
click at [10, 81] on icon "My lists" at bounding box center [11, 81] width 7 height 7
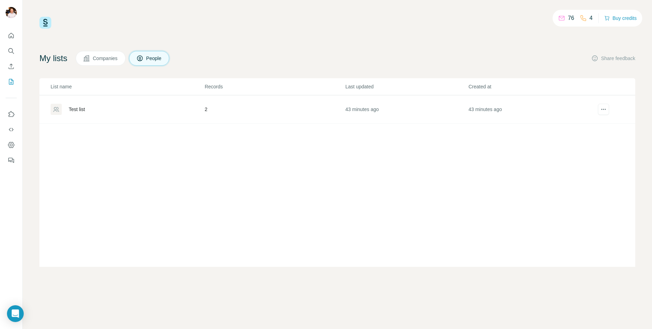
click at [112, 58] on span "Companies" at bounding box center [105, 58] width 25 height 7
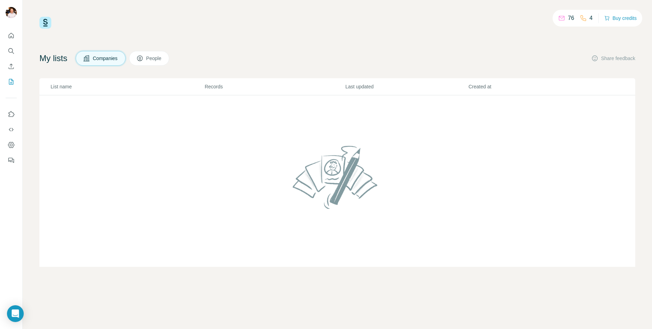
click at [159, 57] on span "People" at bounding box center [154, 58] width 16 height 7
